Goal: Check status: Check status

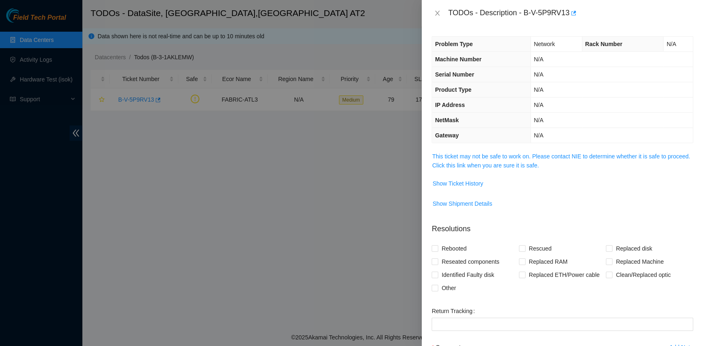
scroll to position [85, 0]
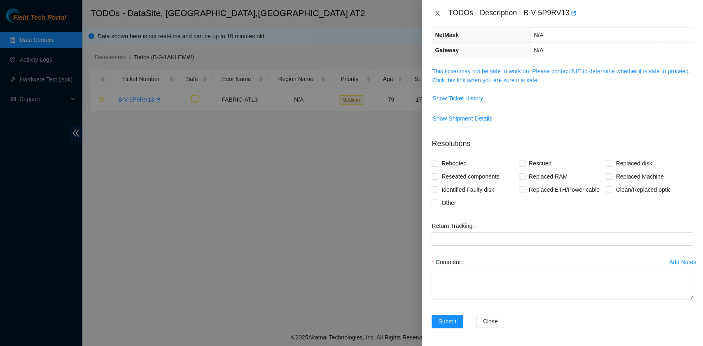
click at [437, 13] on icon "close" at bounding box center [437, 13] width 5 height 5
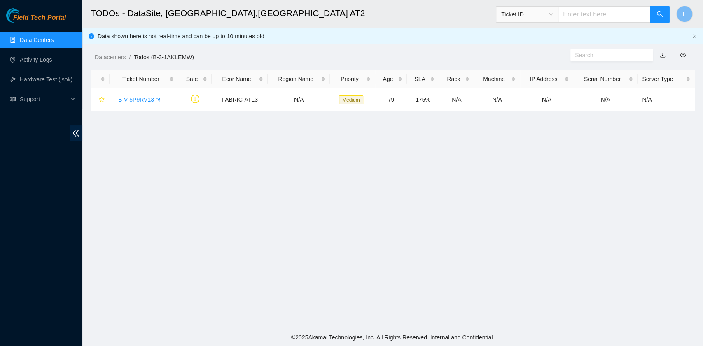
scroll to position [209, 0]
click at [32, 40] on link "Data Centers" at bounding box center [37, 40] width 34 height 7
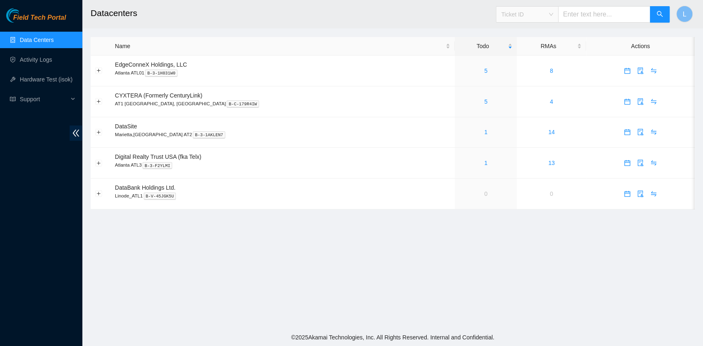
click at [553, 20] on span "Ticket ID" at bounding box center [527, 14] width 52 height 12
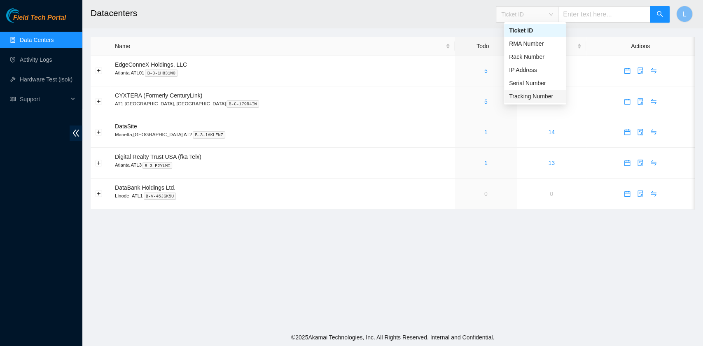
click at [542, 96] on div "Tracking Number" at bounding box center [535, 96] width 52 height 9
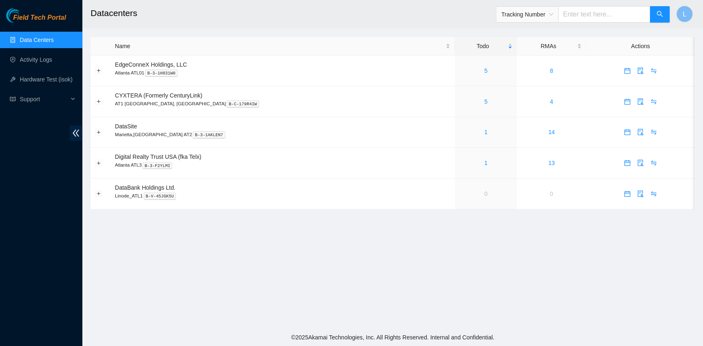
click at [575, 15] on input "text" at bounding box center [604, 14] width 92 height 16
click at [572, 19] on input "text" at bounding box center [604, 14] width 92 height 16
type input "417328425962"
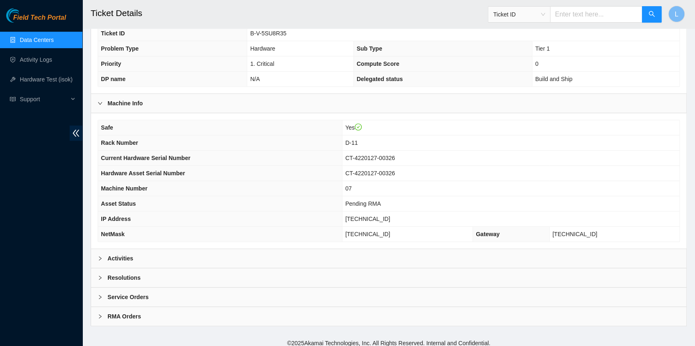
scroll to position [208, 0]
click at [98, 257] on div at bounding box center [103, 257] width 10 height 9
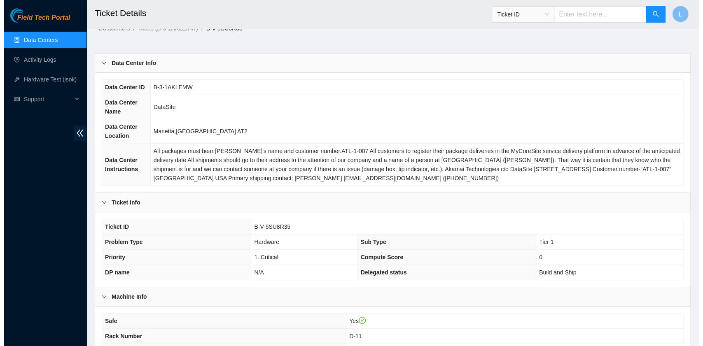
scroll to position [0, 0]
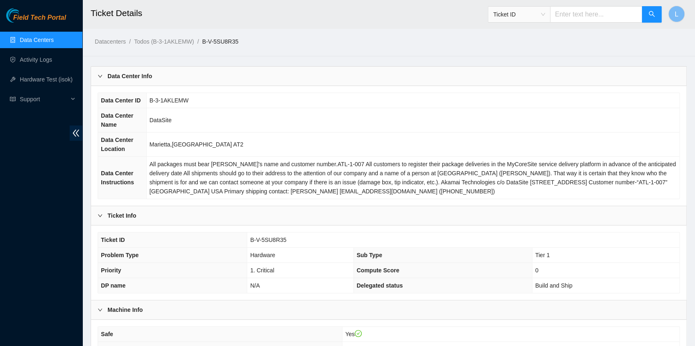
click at [54, 41] on link "Data Centers" at bounding box center [37, 40] width 34 height 7
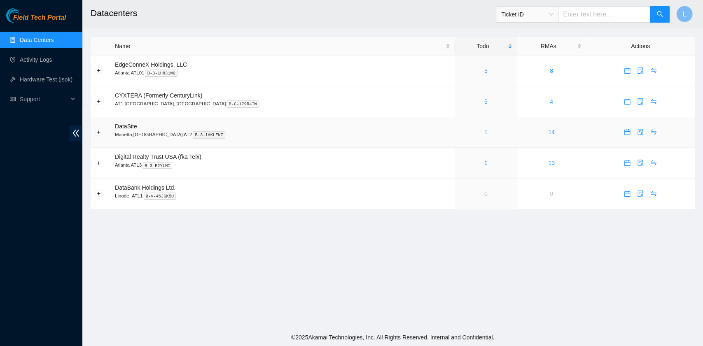
click at [484, 131] on link "1" at bounding box center [485, 132] width 3 height 7
click at [484, 133] on link "1" at bounding box center [485, 132] width 3 height 7
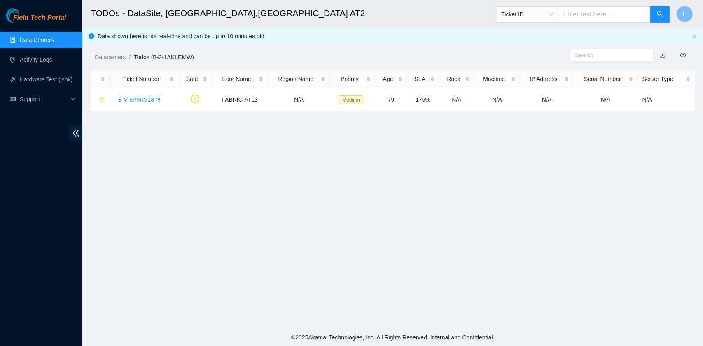
click at [54, 37] on link "Data Centers" at bounding box center [37, 40] width 34 height 7
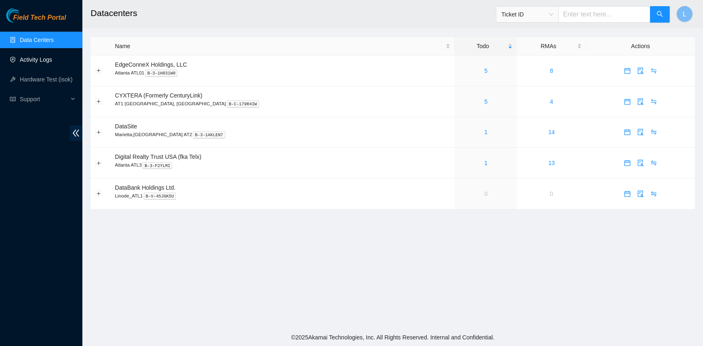
click at [37, 58] on link "Activity Logs" at bounding box center [36, 59] width 33 height 7
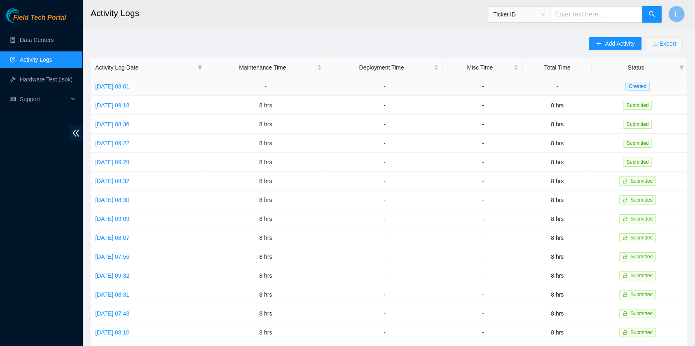
click at [137, 90] on td "Thu, 11 Sep 2025 08:01" at bounding box center [148, 86] width 114 height 19
click at [129, 87] on link "Thu, 11 Sep 2025 08:01" at bounding box center [112, 86] width 34 height 7
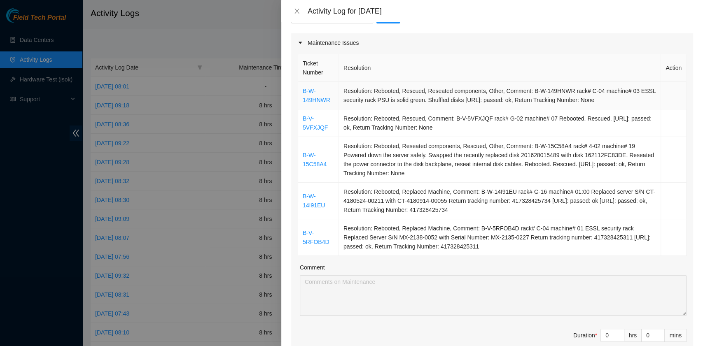
scroll to position [110, 0]
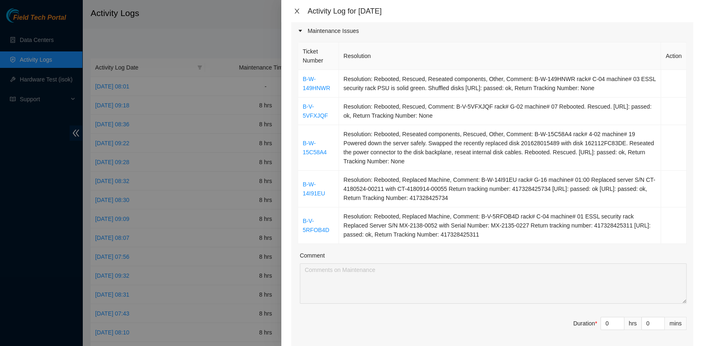
click at [301, 11] on button "Close" at bounding box center [297, 11] width 12 height 8
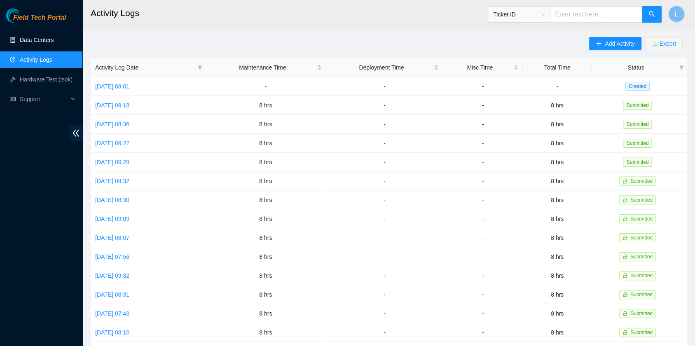
click at [42, 39] on link "Data Centers" at bounding box center [37, 40] width 34 height 7
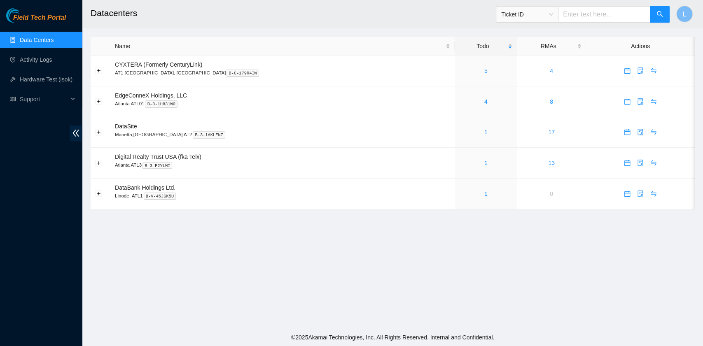
click at [413, 278] on main "Datacenters Ticket ID L Name Todo RMAs Actions CYXTERA (Formerly CenturyLink) A…" at bounding box center [392, 164] width 621 height 329
